Goal: Transaction & Acquisition: Download file/media

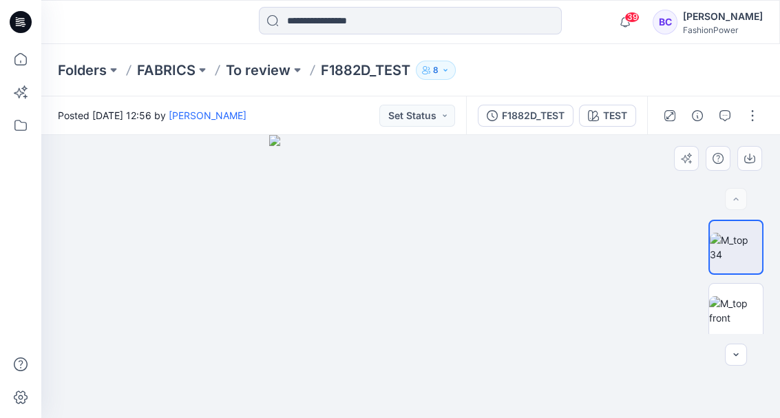
click at [452, 184] on img at bounding box center [411, 277] width 284 height 284
click at [418, 283] on img at bounding box center [411, 277] width 284 height 284
click at [565, 110] on button "F1882D_TEST" at bounding box center [526, 116] width 96 height 22
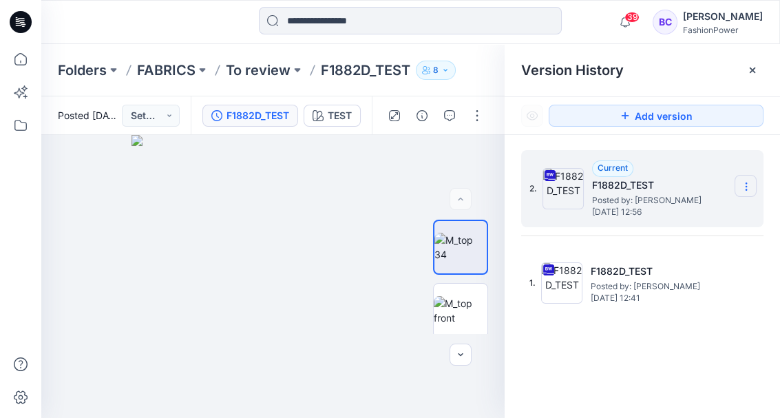
click at [745, 191] on icon at bounding box center [746, 186] width 11 height 11
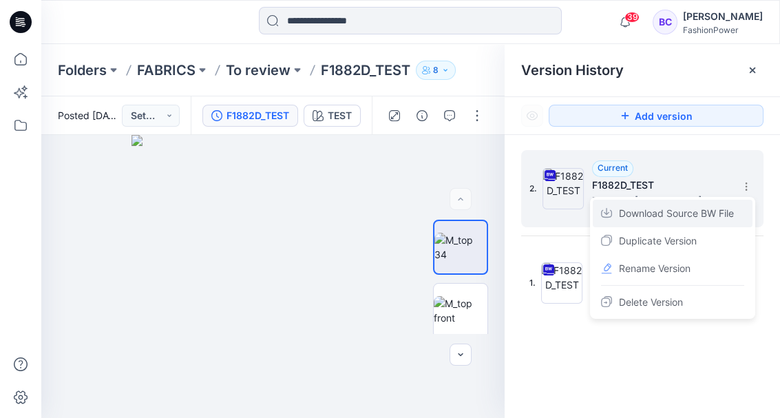
click at [687, 216] on span "Download Source BW File" at bounding box center [676, 213] width 115 height 17
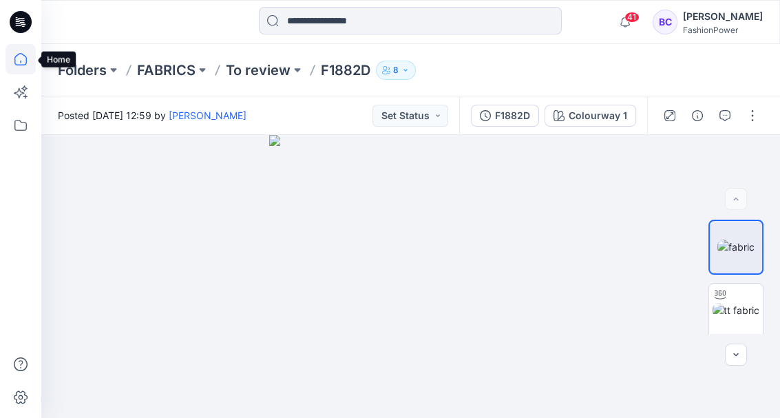
click at [15, 63] on icon at bounding box center [21, 59] width 30 height 30
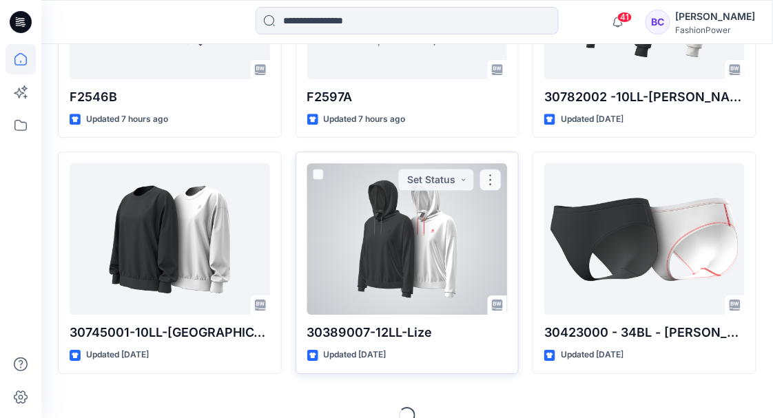
scroll to position [1976, 0]
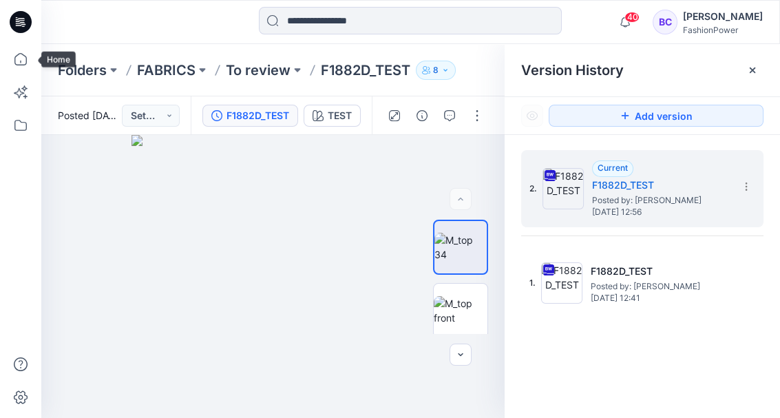
click at [21, 75] on div at bounding box center [21, 231] width 30 height 374
click at [3, 116] on div at bounding box center [20, 209] width 41 height 418
